Goal: Task Accomplishment & Management: Manage account settings

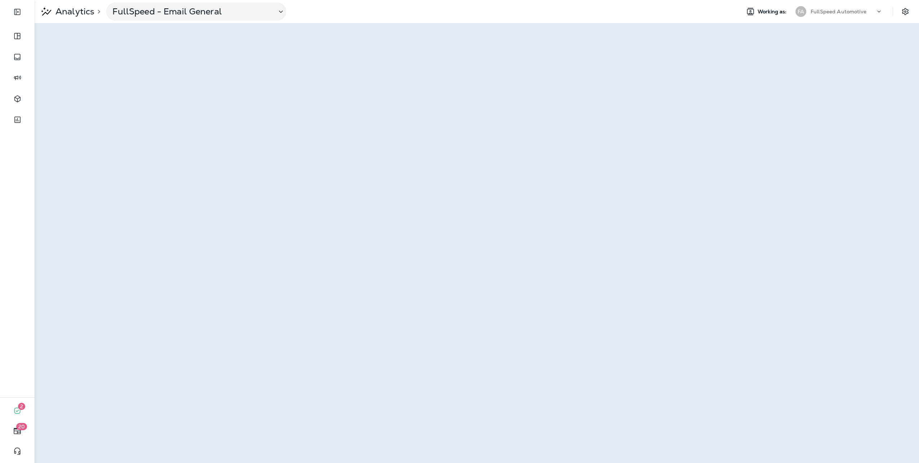
click at [826, 11] on p "FullSpeed Automotive" at bounding box center [839, 12] width 56 height 6
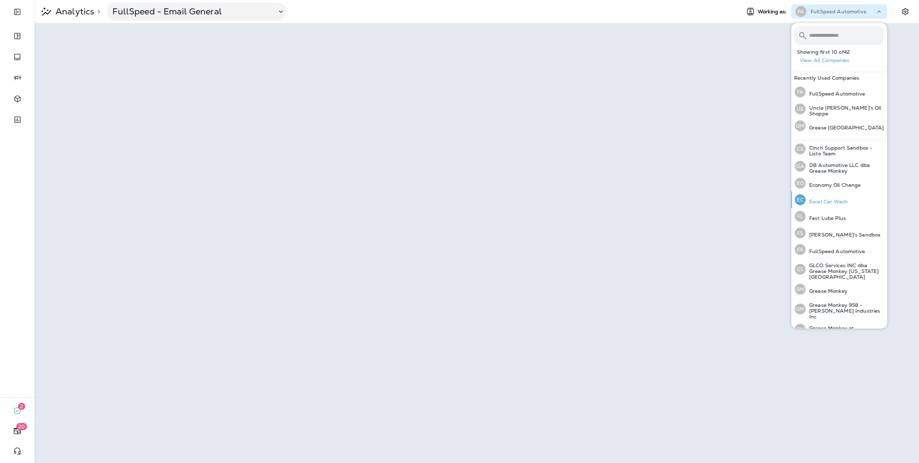
scroll to position [160, 0]
click at [826, 246] on div "GM Grease Monkey" at bounding box center [821, 254] width 58 height 17
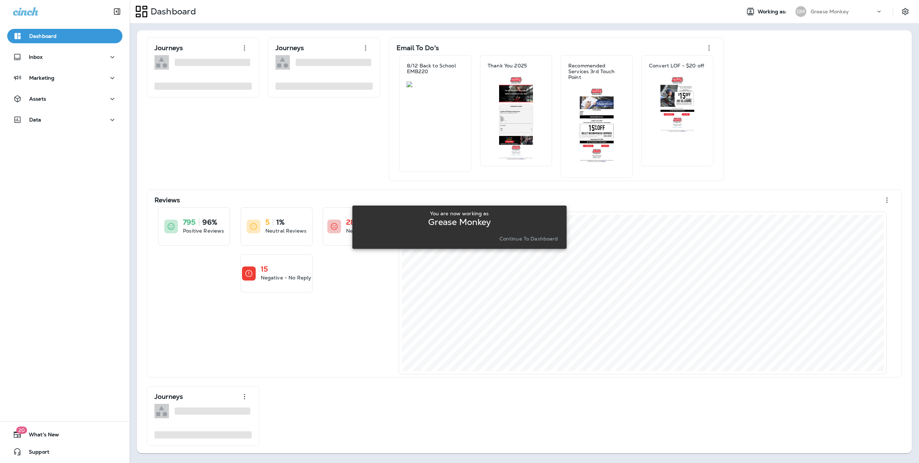
click at [527, 239] on p "Continue to Dashboard" at bounding box center [529, 239] width 59 height 6
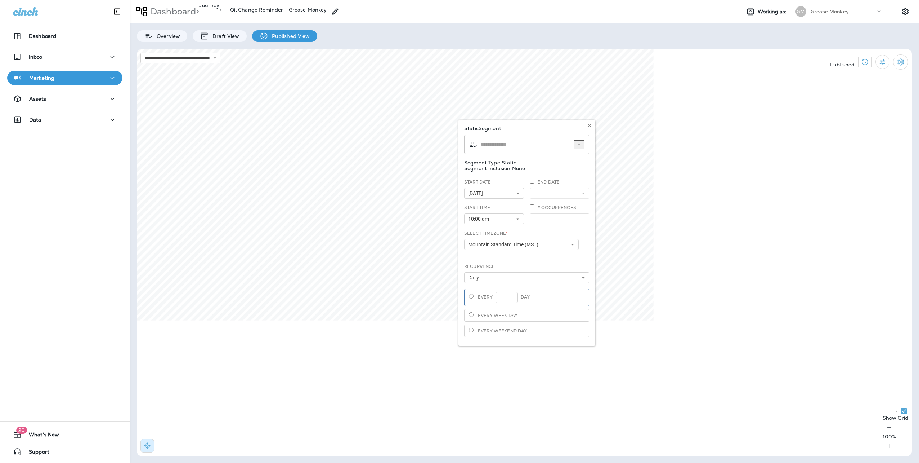
type input "**********"
click at [589, 125] on icon at bounding box center [590, 125] width 4 height 4
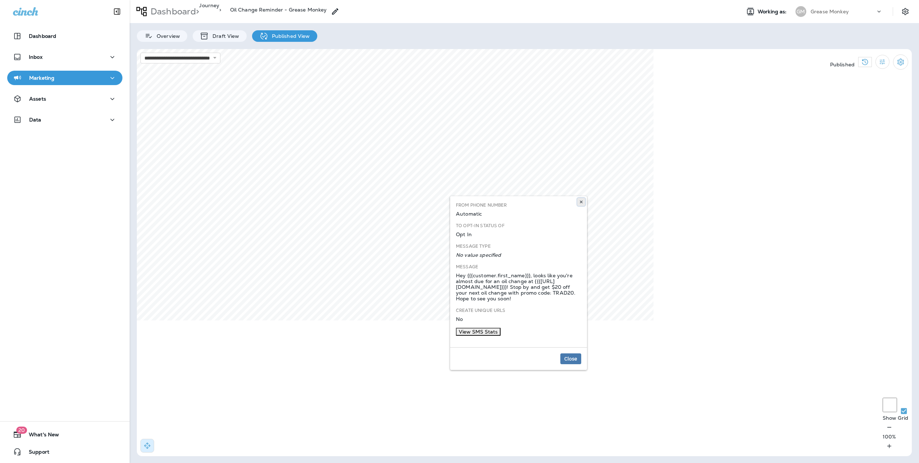
click at [583, 200] on icon at bounding box center [581, 202] width 4 height 4
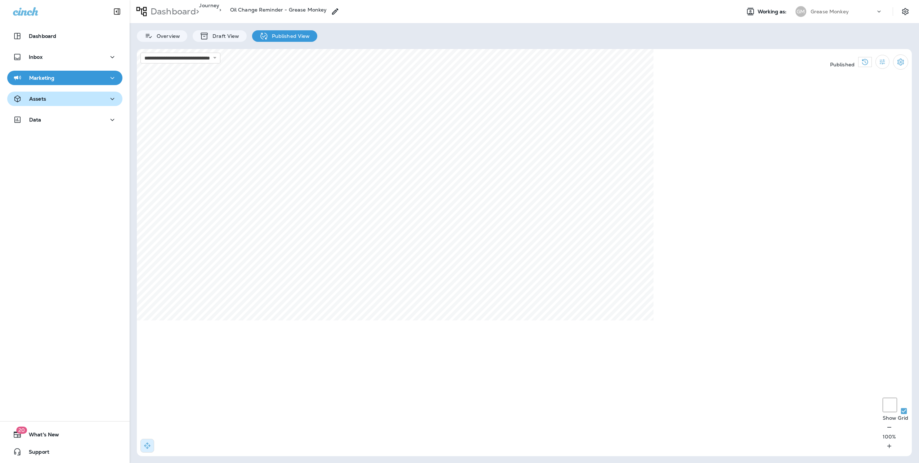
click at [32, 97] on p "Assets" at bounding box center [37, 99] width 17 height 6
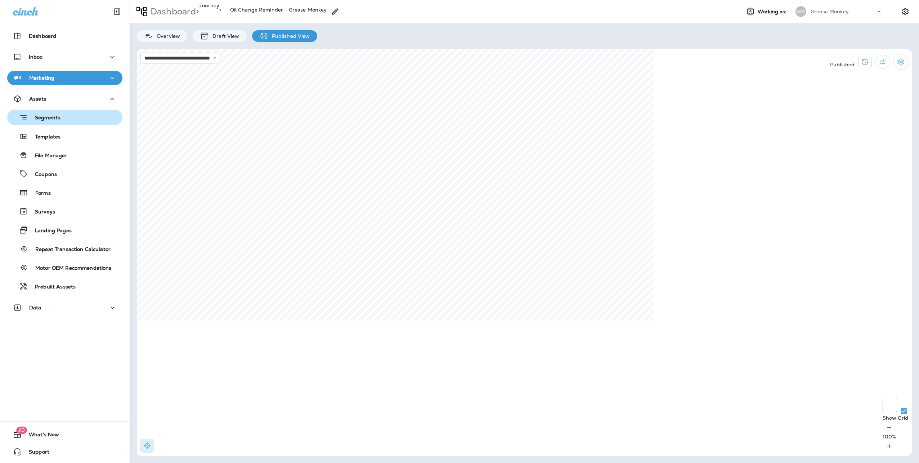
click at [40, 120] on p "Segments" at bounding box center [44, 118] width 32 height 7
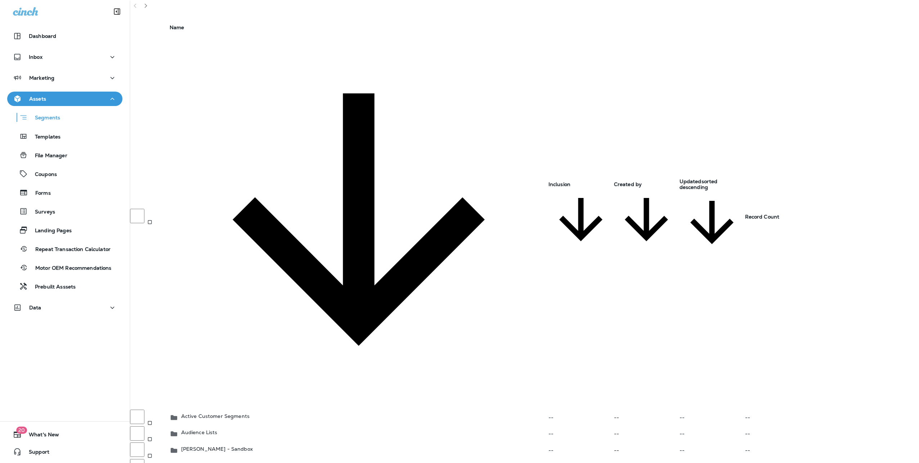
scroll to position [6, 0]
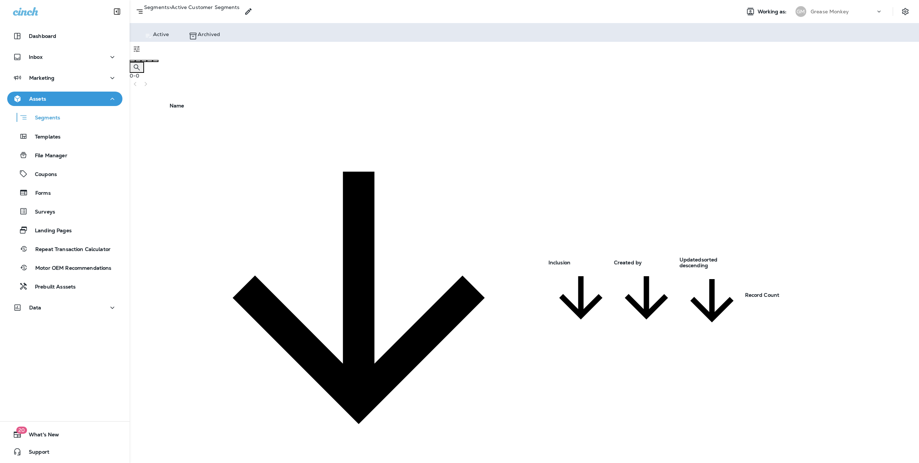
click at [164, 35] on p "Active" at bounding box center [161, 34] width 16 height 6
click at [168, 11] on p "Segments" at bounding box center [156, 9] width 25 height 11
click at [169, 8] on p "Segments" at bounding box center [156, 9] width 25 height 11
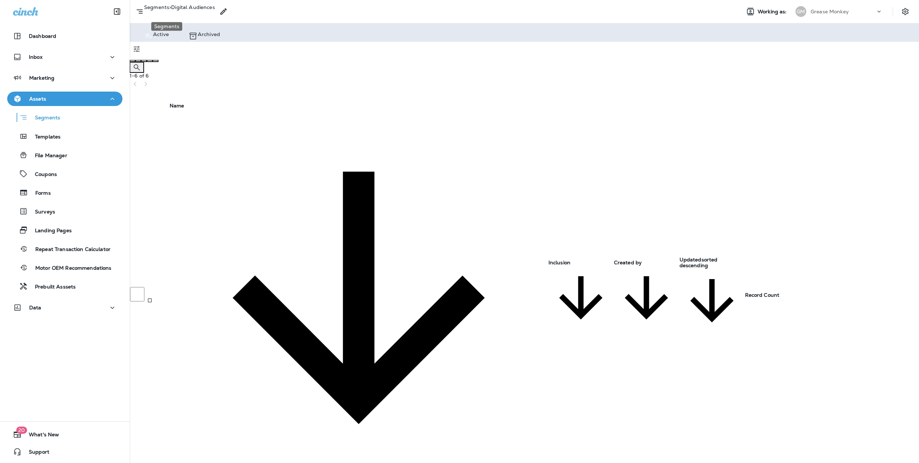
click at [156, 14] on p "Segments" at bounding box center [156, 9] width 25 height 11
click at [168, 13] on p "Segments" at bounding box center [156, 9] width 25 height 11
click at [169, 12] on p "Segments" at bounding box center [156, 9] width 25 height 11
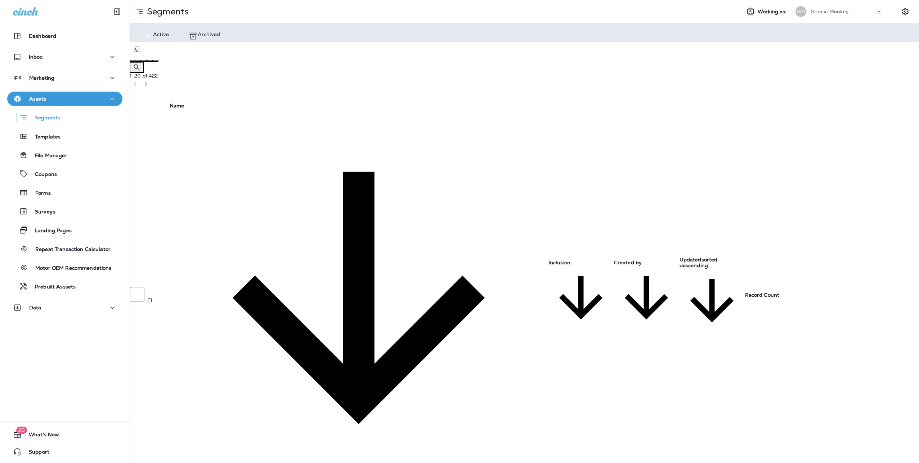
click at [169, 10] on p "Segments" at bounding box center [156, 9] width 25 height 11
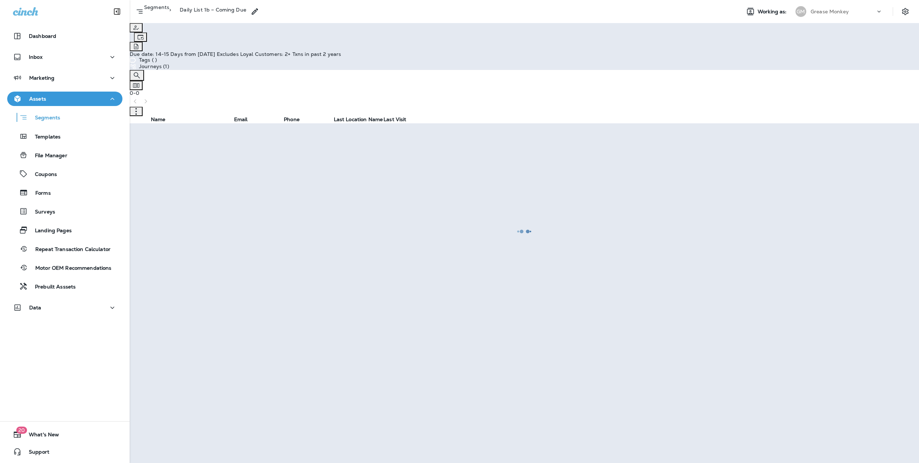
click at [165, 10] on div at bounding box center [524, 231] width 788 height 461
click at [46, 120] on p "Segments" at bounding box center [44, 118] width 32 height 7
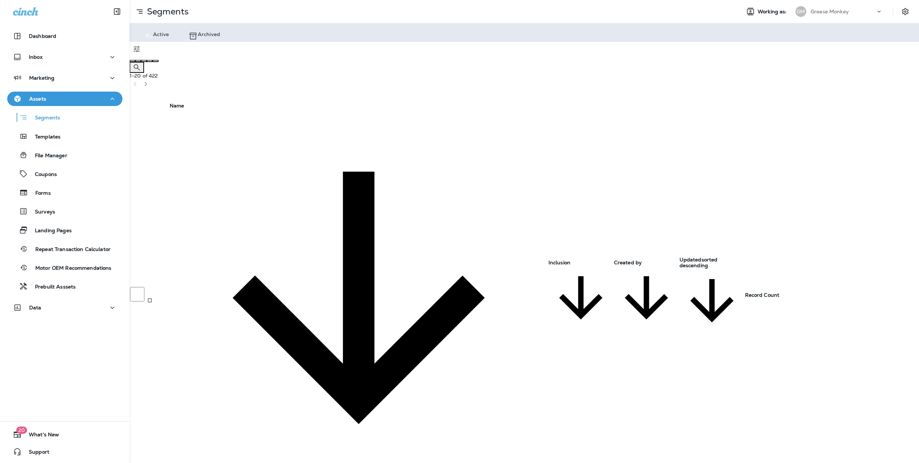
click at [166, 10] on p "Segments" at bounding box center [156, 9] width 25 height 11
click at [165, 11] on p "Segments" at bounding box center [156, 9] width 25 height 11
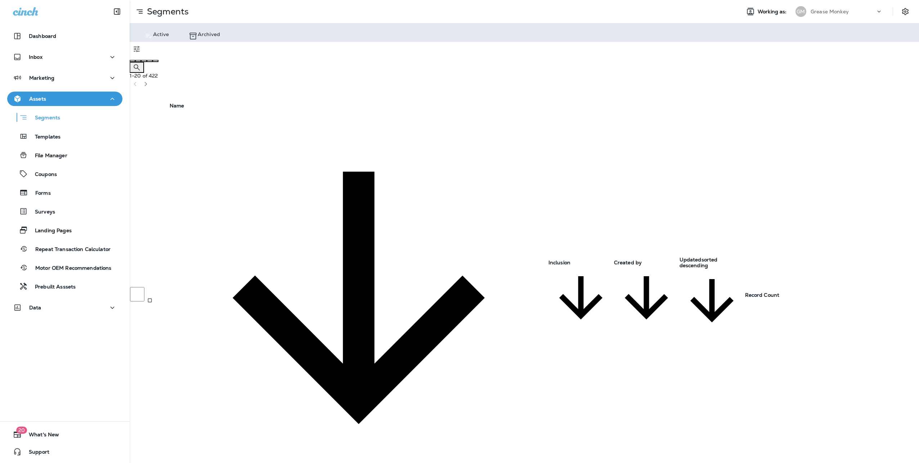
click at [169, 12] on p "Segments" at bounding box center [156, 9] width 25 height 11
click at [155, 12] on p "Segments" at bounding box center [156, 9] width 25 height 11
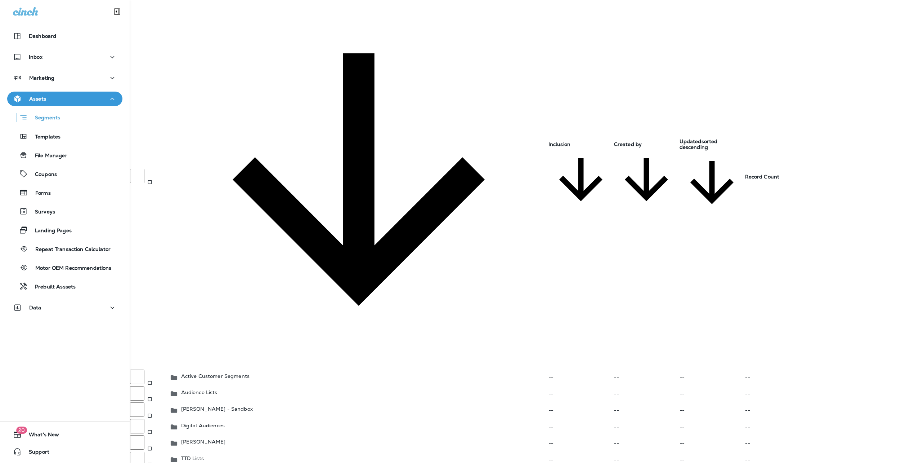
scroll to position [144, 0]
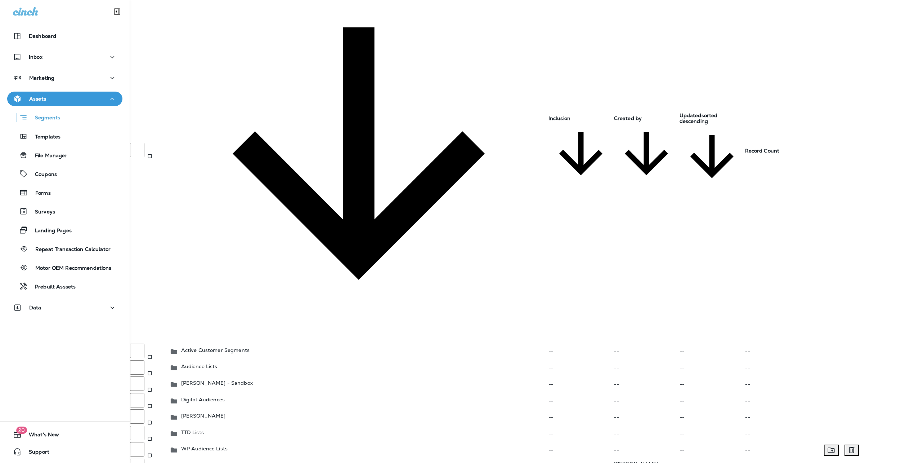
click at [214, 441] on td "WP Audience Lists" at bounding box center [358, 449] width 379 height 17
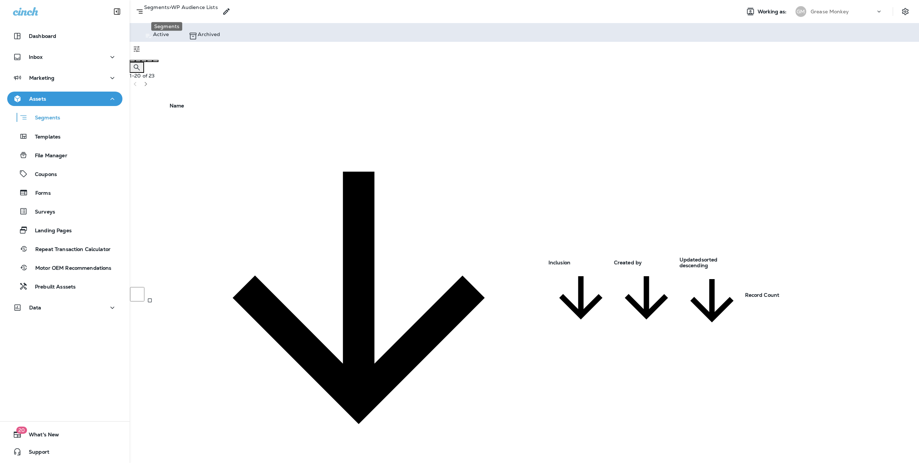
click at [169, 15] on p "Segments" at bounding box center [156, 9] width 25 height 11
click at [148, 81] on icon "button" at bounding box center [145, 83] width 5 height 5
click at [141, 63] on icon "Search Segments" at bounding box center [137, 67] width 9 height 9
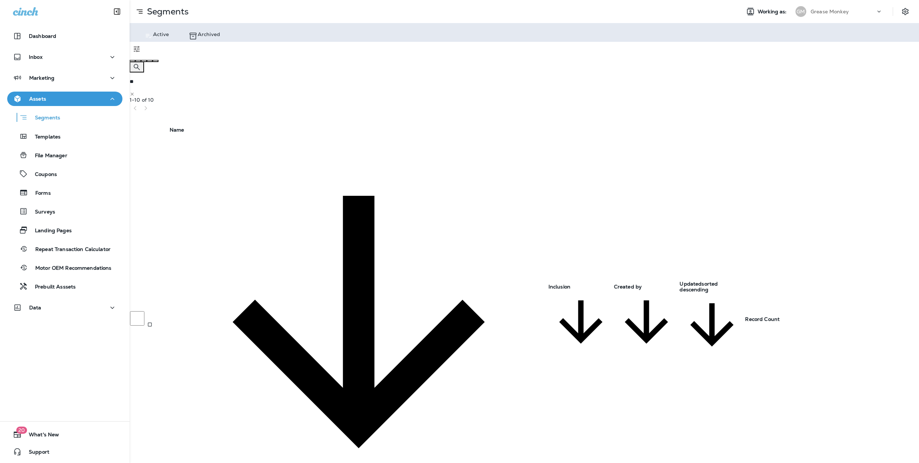
type input "**"
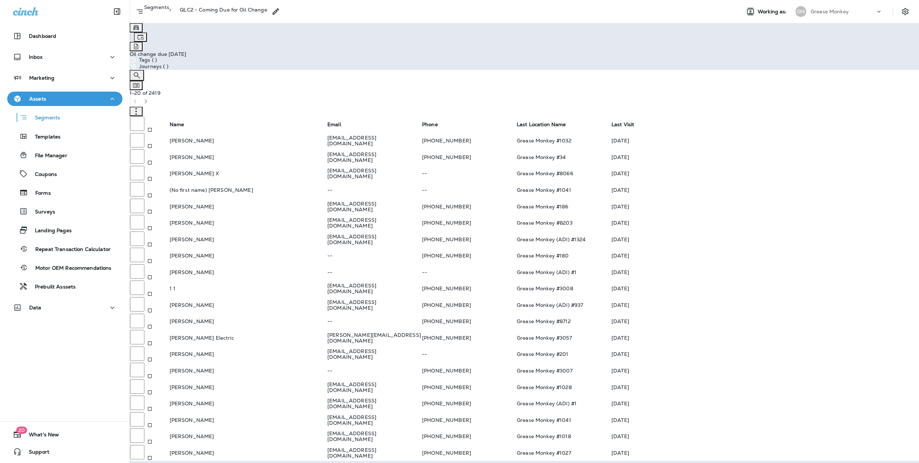
click at [140, 108] on icon "button" at bounding box center [136, 111] width 7 height 7
click at [856, 89] on p "Edit Segment" at bounding box center [875, 91] width 44 height 6
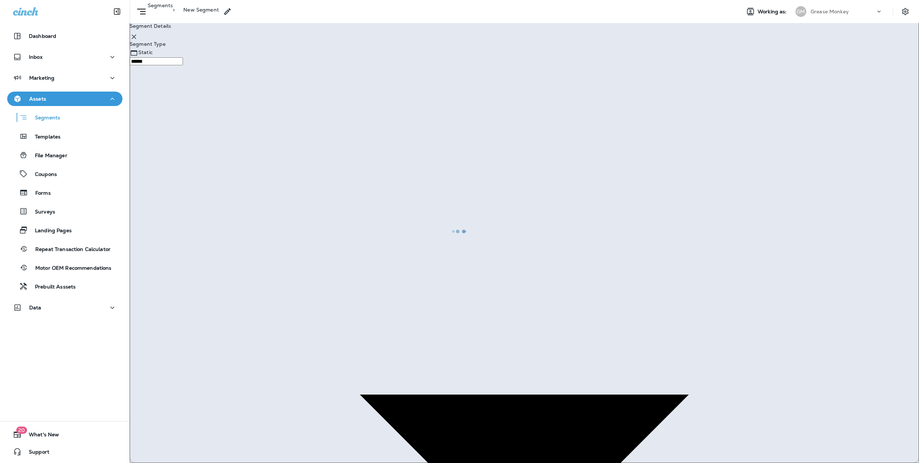
type input "*******"
type input "**********"
click at [136, 39] on use at bounding box center [134, 37] width 4 height 4
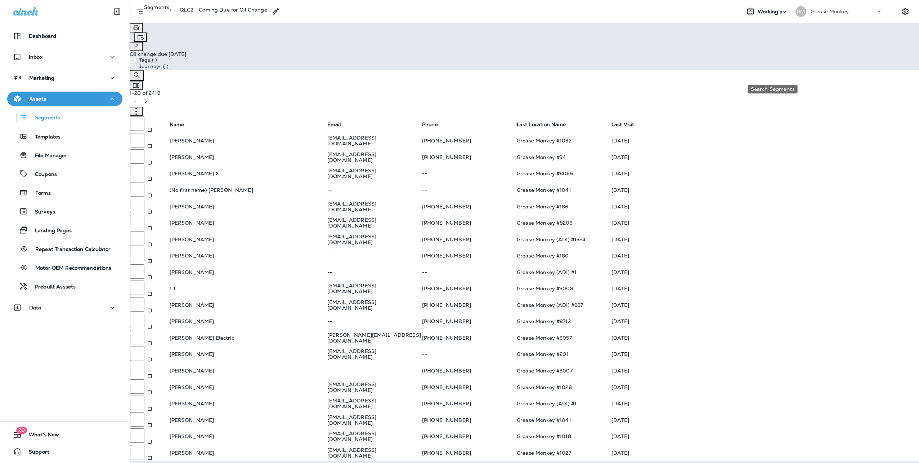
click at [141, 71] on icon "Search Segments" at bounding box center [137, 75] width 9 height 9
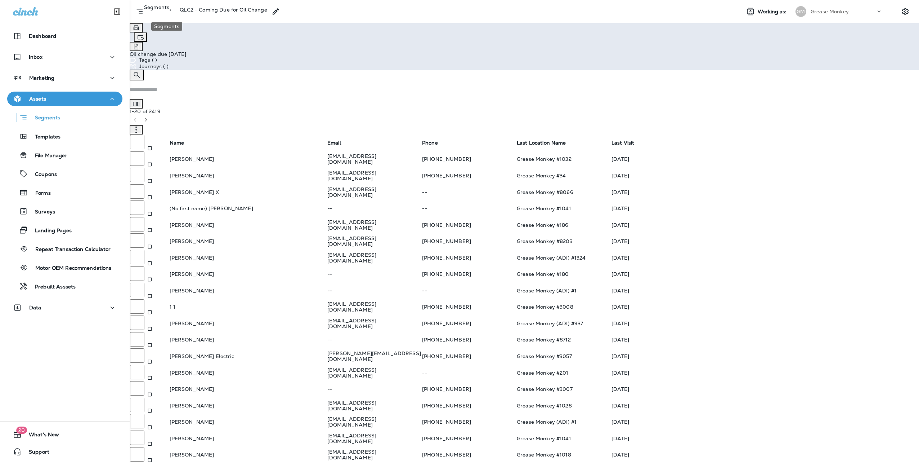
click at [166, 12] on p "Segments" at bounding box center [156, 9] width 25 height 11
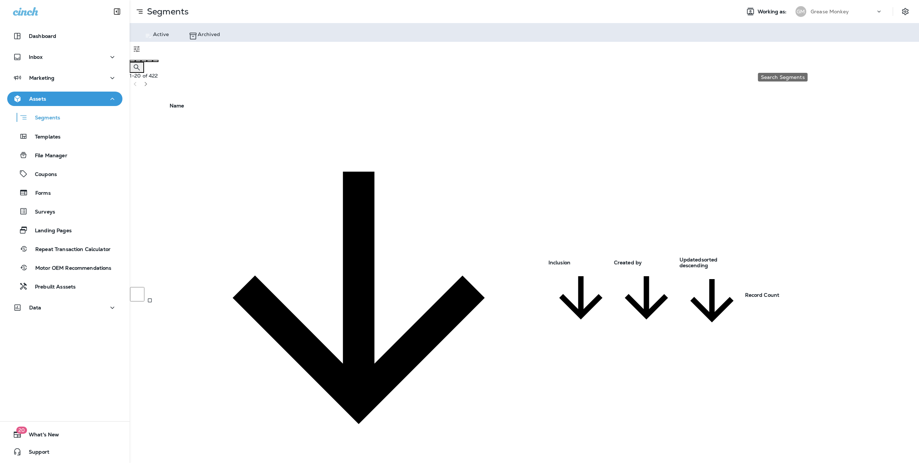
click at [140, 64] on icon "Search Segments" at bounding box center [137, 67] width 6 height 6
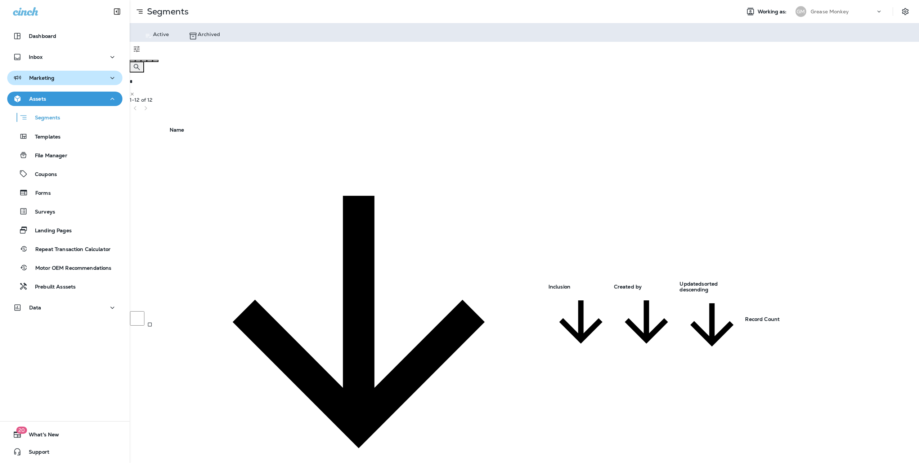
type input "*"
click at [70, 78] on div "Marketing" at bounding box center [65, 77] width 104 height 9
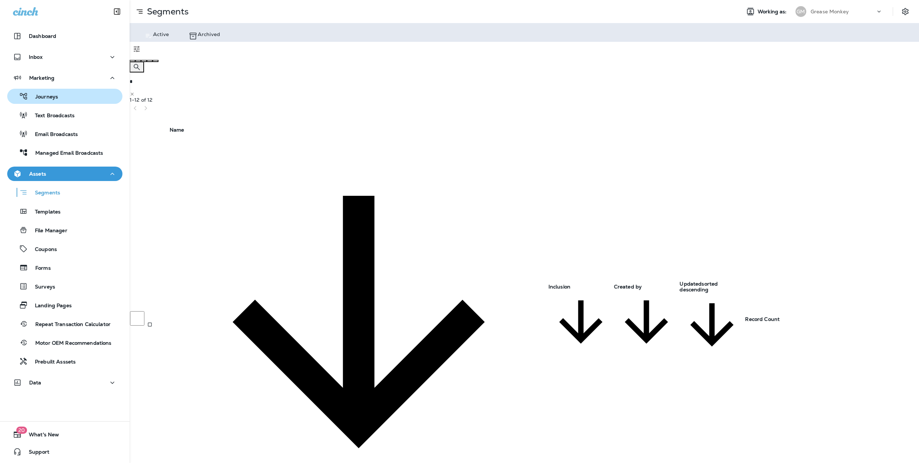
click at [44, 96] on p "Journeys" at bounding box center [43, 97] width 30 height 7
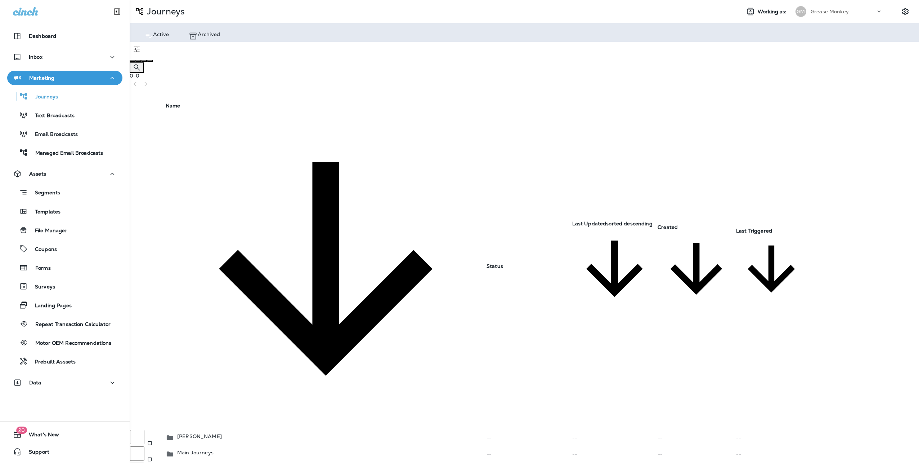
click at [205, 462] on p "One and Done Journeys" at bounding box center [207, 469] width 60 height 6
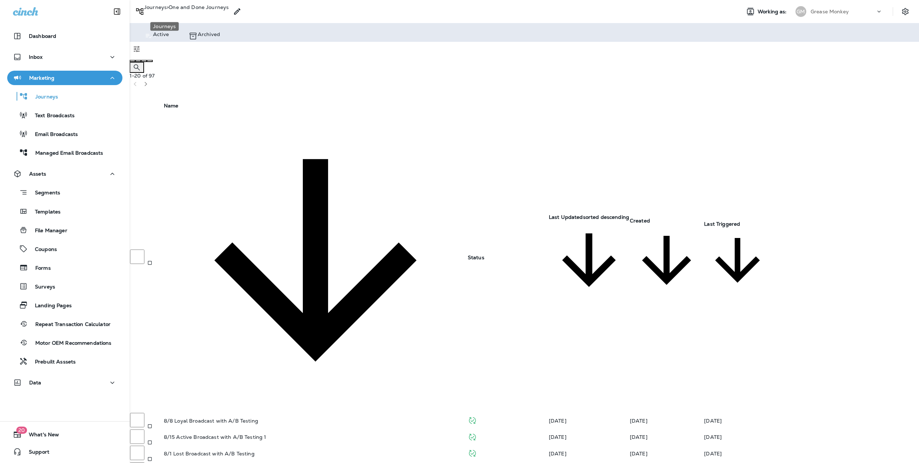
click at [167, 9] on p "Journeys" at bounding box center [155, 9] width 23 height 11
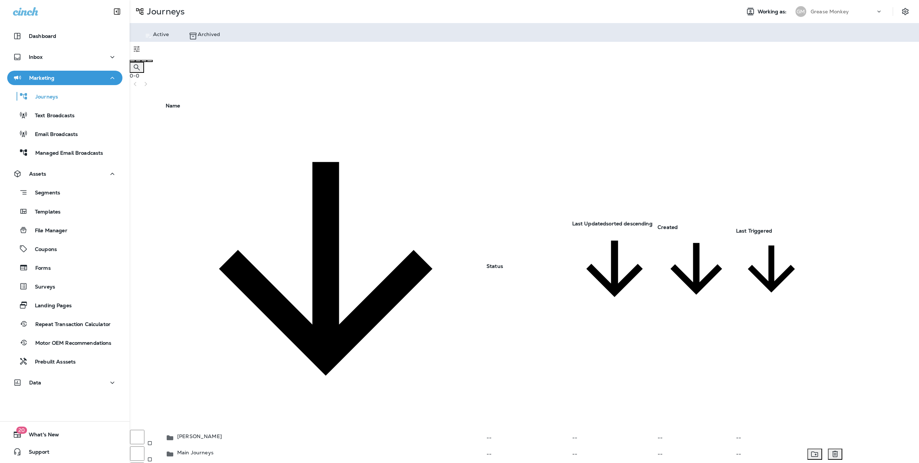
click at [204, 449] on p "Main Journeys" at bounding box center [195, 452] width 36 height 6
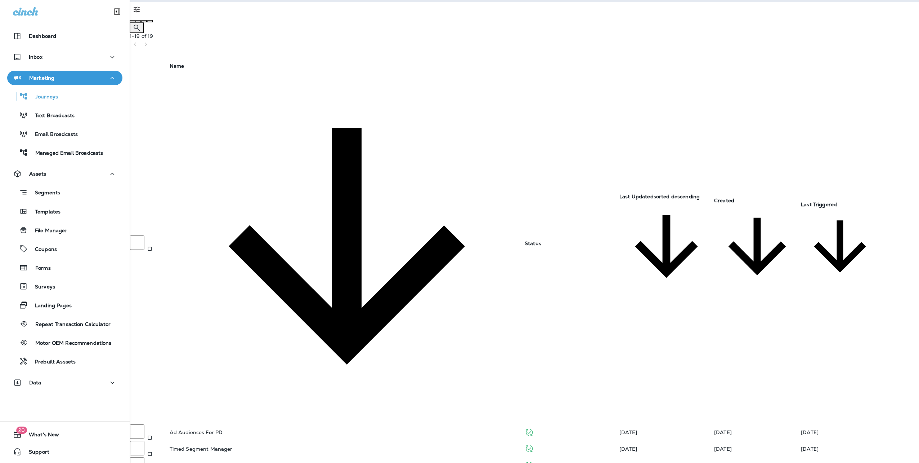
scroll to position [49, 0]
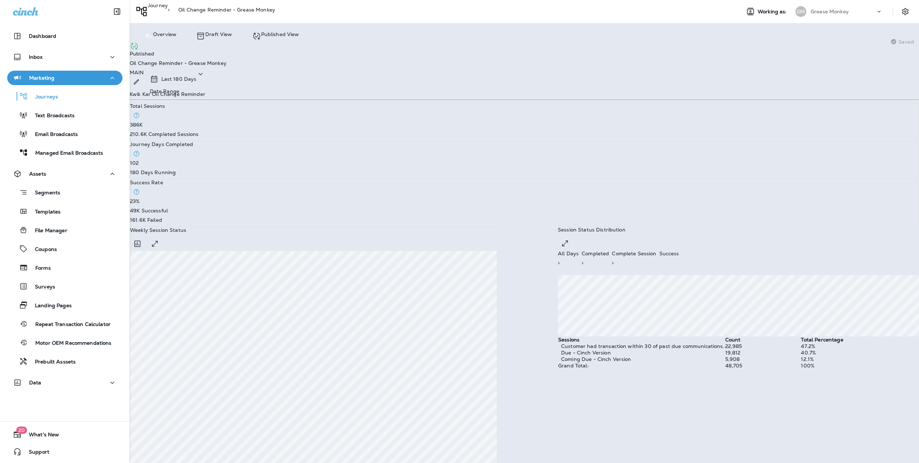
click at [274, 36] on p "Published View" at bounding box center [280, 34] width 38 height 6
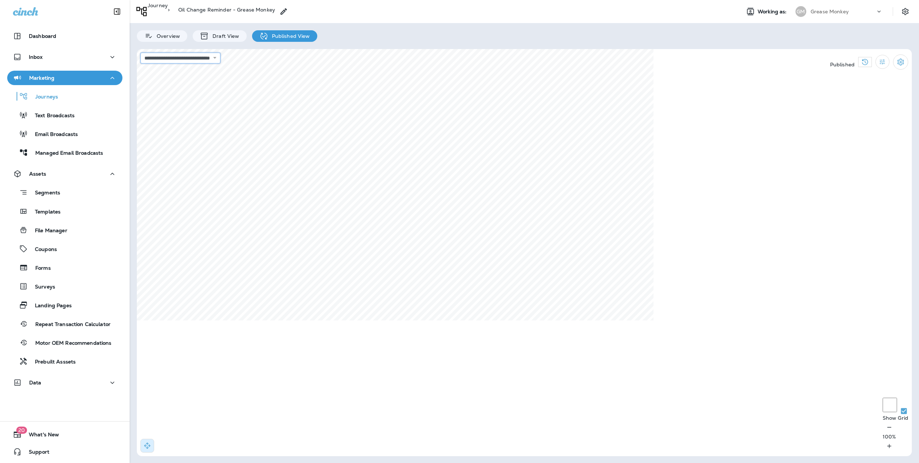
click at [220, 58] on select "**********" at bounding box center [180, 58] width 80 height 11
type input "**********"
click at [426, 73] on div "**********" at bounding box center [381, 171] width 137 height 226
click at [395, 73] on div "**********" at bounding box center [381, 171] width 137 height 226
click at [377, 73] on div "**********" at bounding box center [381, 171] width 137 height 226
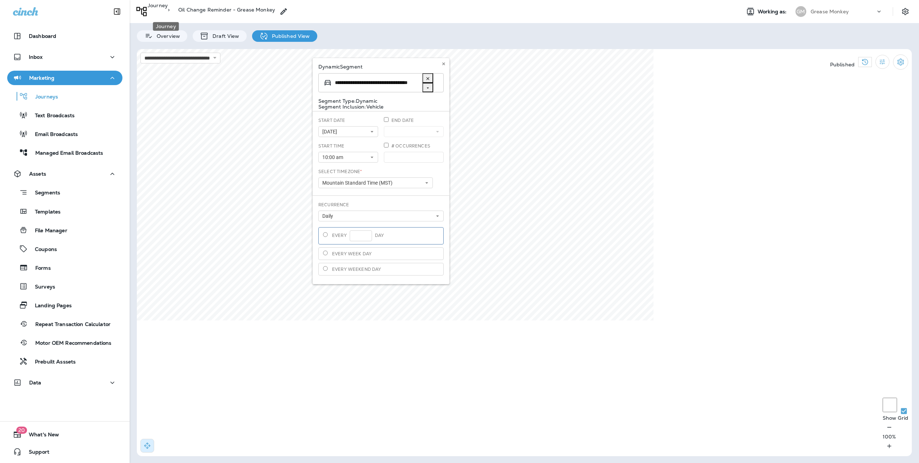
click at [161, 11] on p "Journey" at bounding box center [158, 10] width 20 height 14
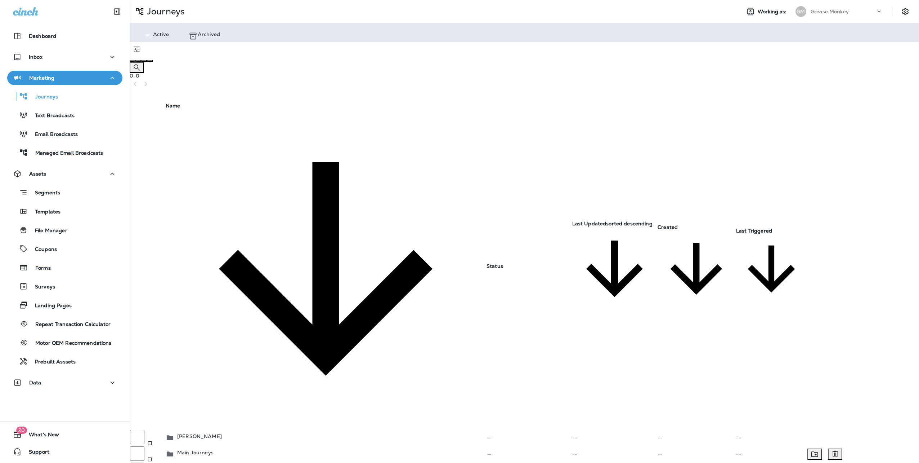
click at [213, 449] on p "Main Journeys" at bounding box center [195, 452] width 36 height 6
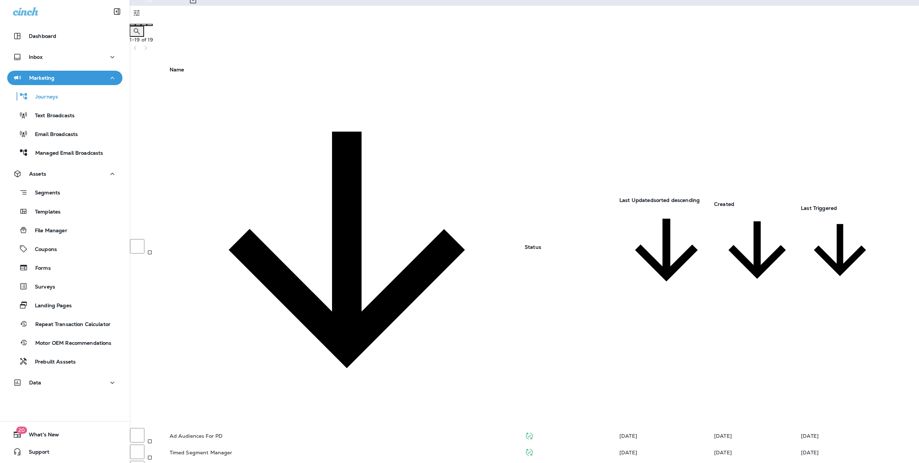
scroll to position [49, 0]
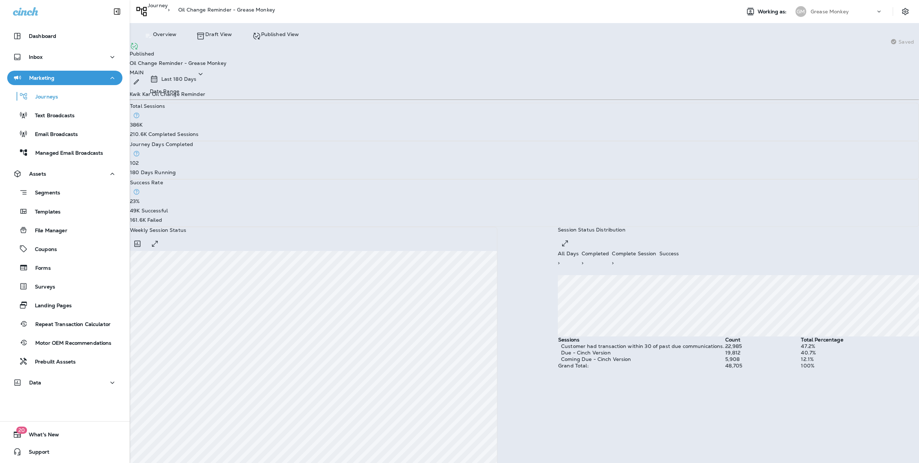
scroll to position [187, 0]
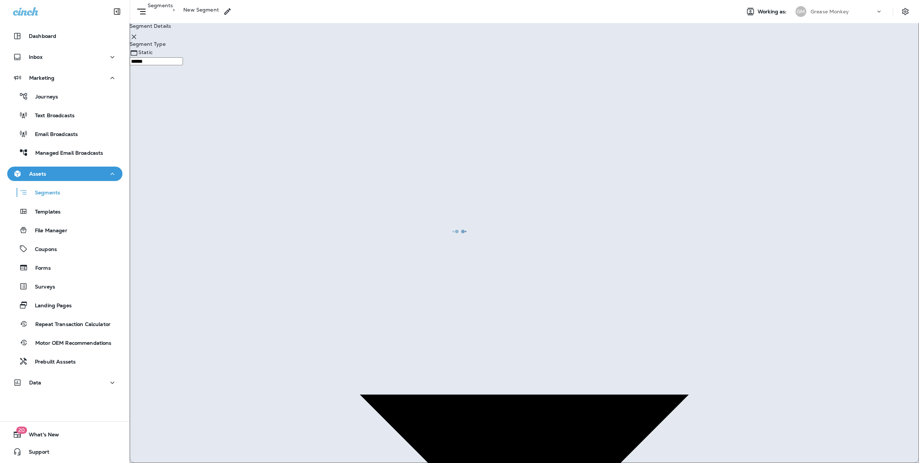
type input "*******"
type input "**********"
click at [136, 39] on use at bounding box center [134, 37] width 4 height 4
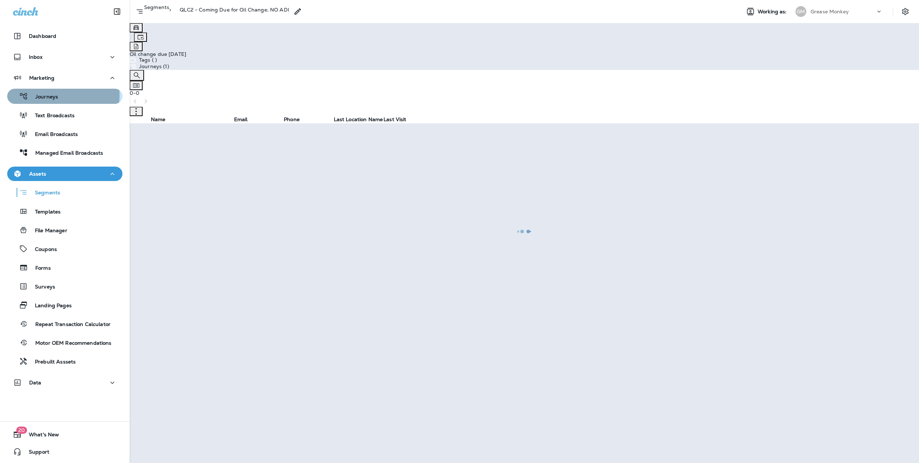
click at [40, 95] on p "Journeys" at bounding box center [43, 97] width 30 height 7
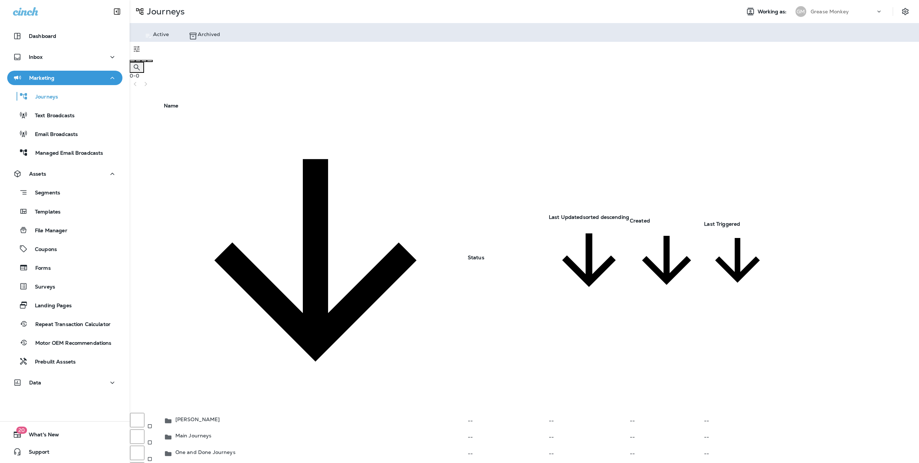
click at [360, 41] on div "Active Archived" at bounding box center [525, 32] width 790 height 19
